Goal: Task Accomplishment & Management: Use online tool/utility

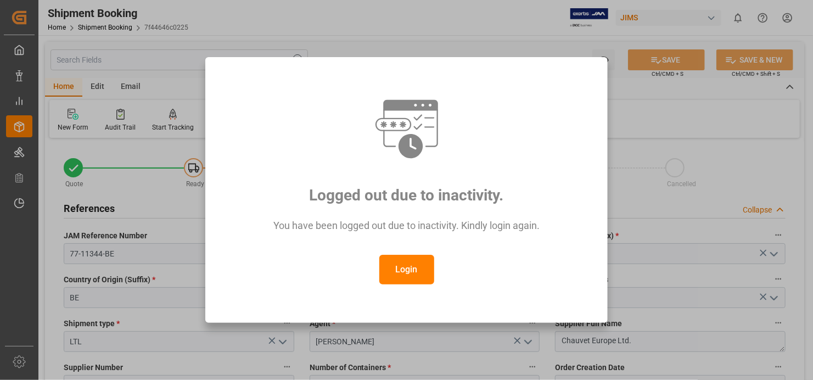
click at [406, 271] on button "Login" at bounding box center [406, 270] width 55 height 30
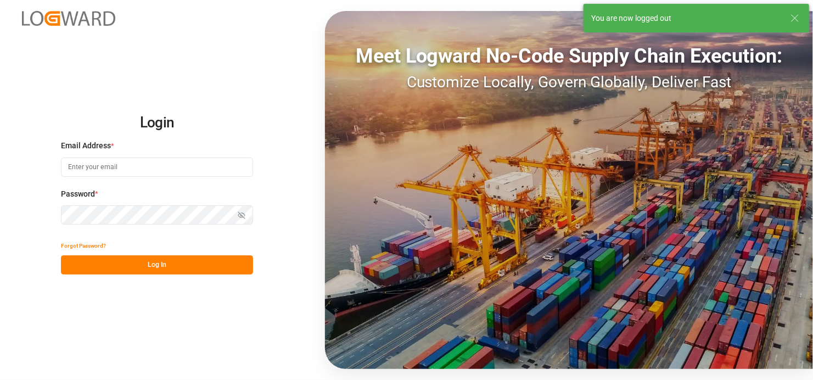
type input "[EMAIL_ADDRESS][DOMAIN_NAME]"
click at [200, 262] on button "Log In" at bounding box center [157, 264] width 192 height 19
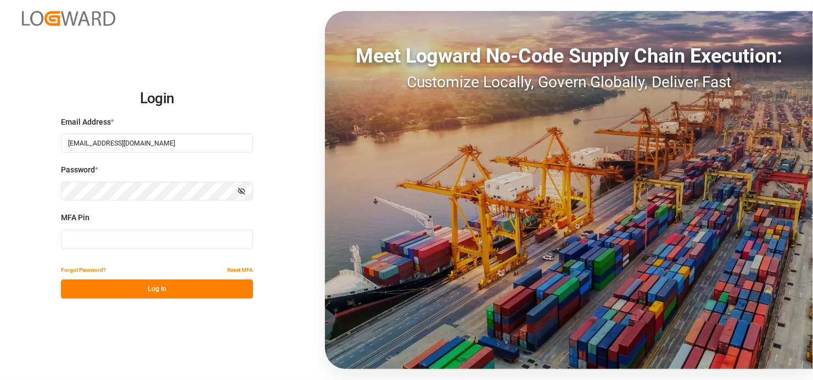
click at [105, 239] on input at bounding box center [157, 239] width 192 height 19
type input "972205"
click at [169, 282] on button "Log In" at bounding box center [157, 289] width 192 height 19
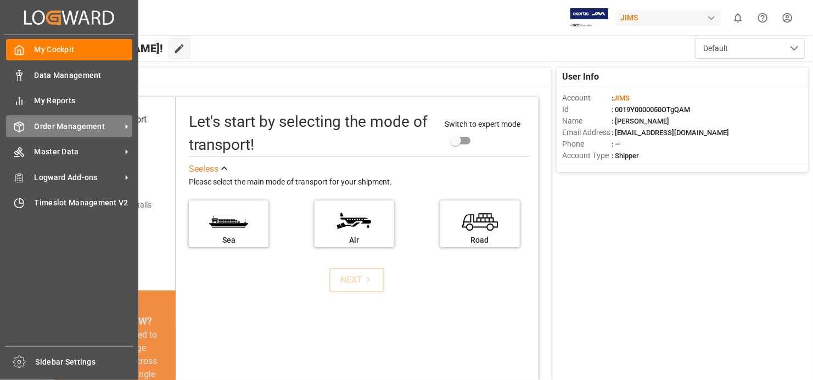
click at [85, 126] on span "Order Management" at bounding box center [78, 127] width 87 height 12
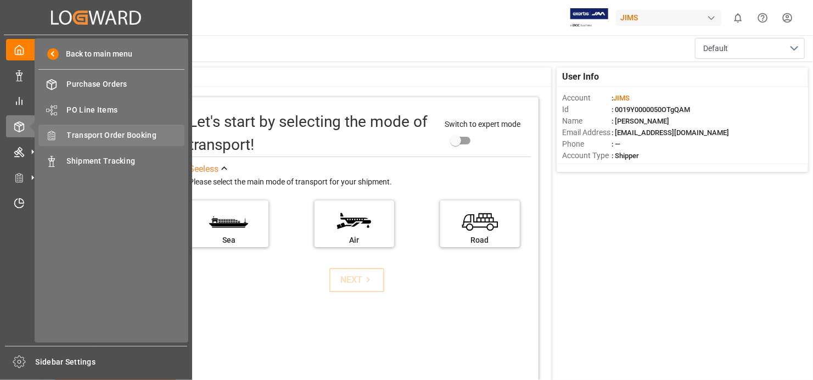
click at [132, 135] on span "Transport Order Booking" at bounding box center [126, 136] width 118 height 12
